Goal: Book appointment/travel/reservation

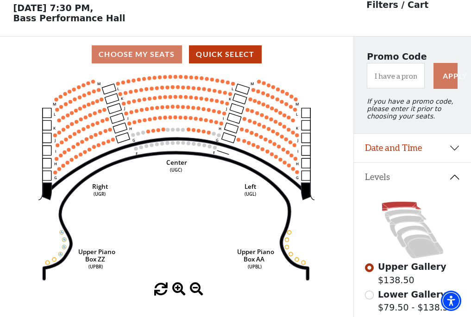
scroll to position [43, 0]
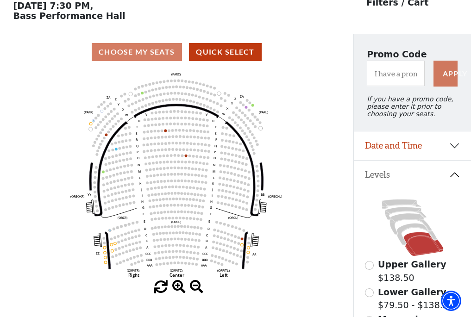
scroll to position [43, 0]
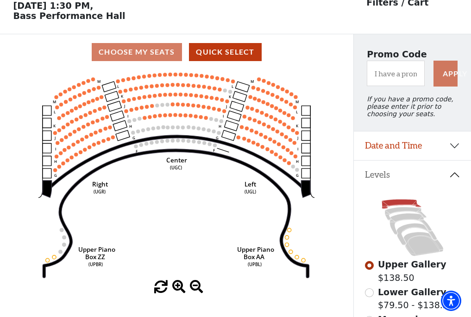
scroll to position [43, 0]
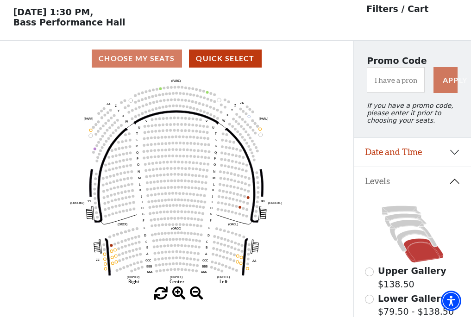
scroll to position [43, 0]
